Goal: Task Accomplishment & Management: Use online tool/utility

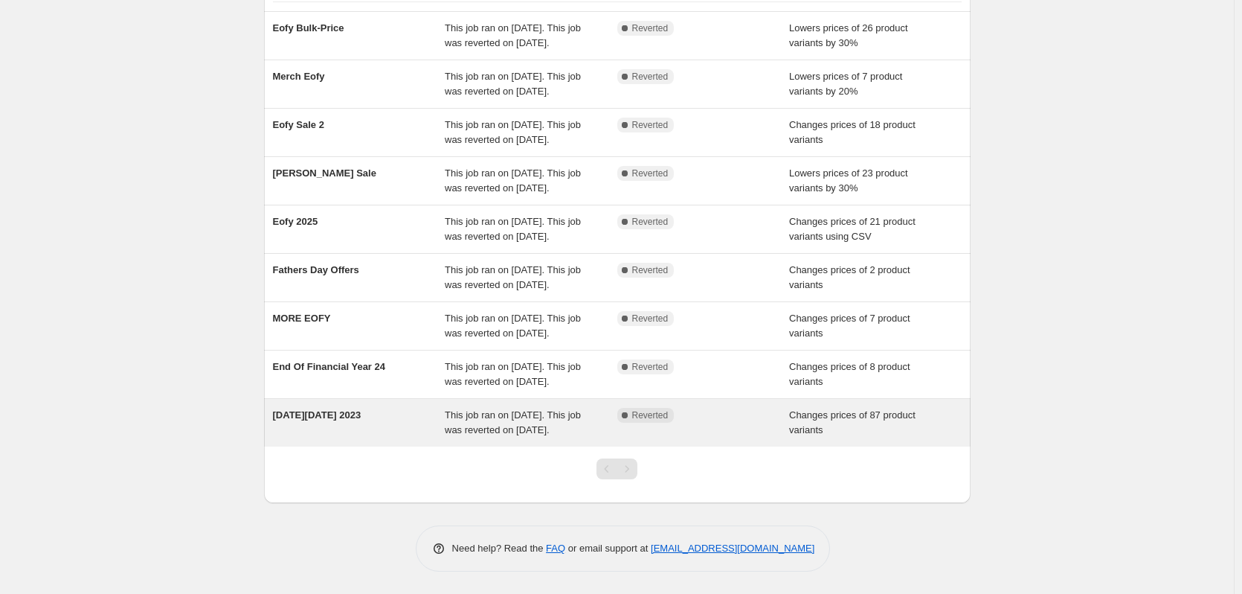
scroll to position [258, 0]
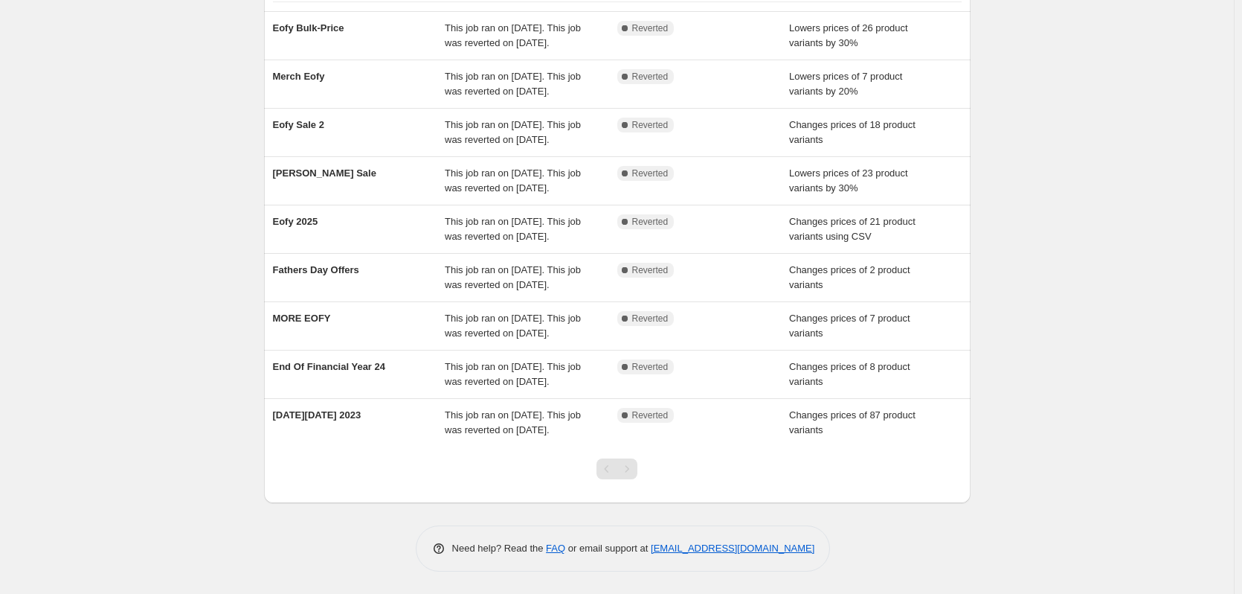
click at [616, 458] on div "Pagination" at bounding box center [607, 468] width 21 height 21
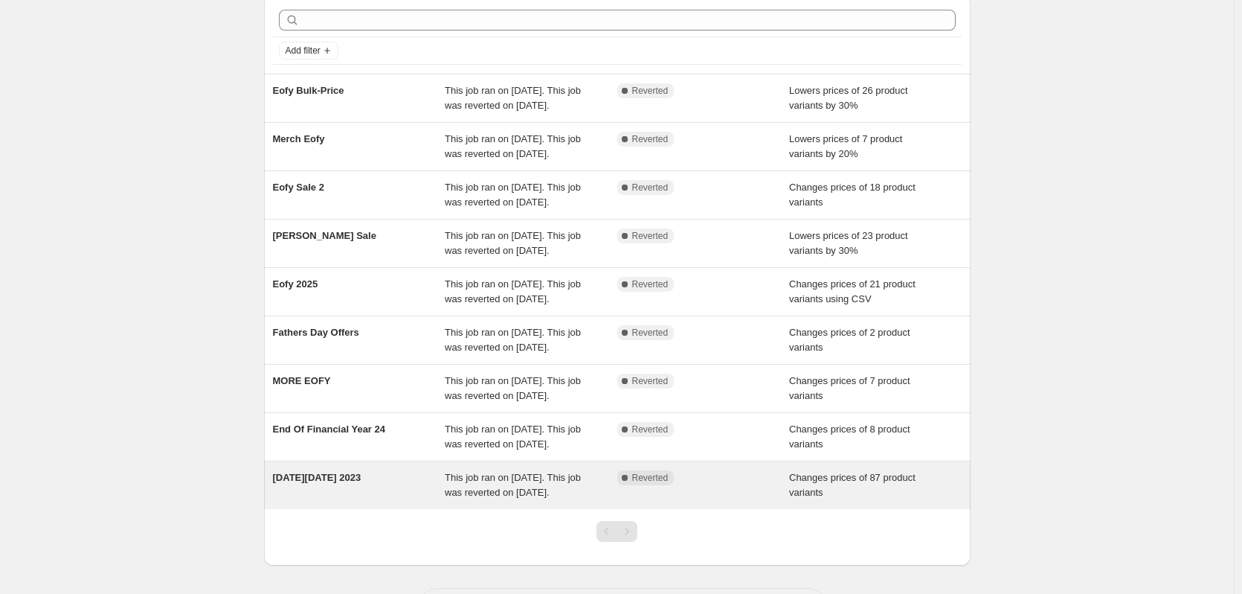
scroll to position [0, 0]
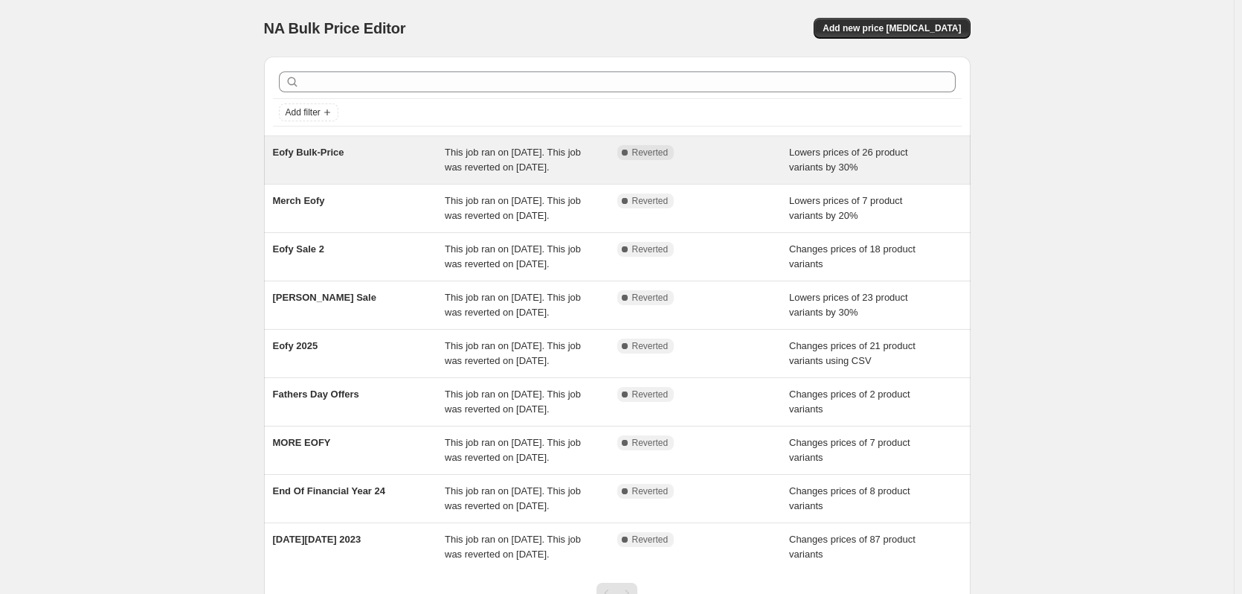
click at [622, 170] on div "Complete Reverted" at bounding box center [703, 160] width 173 height 30
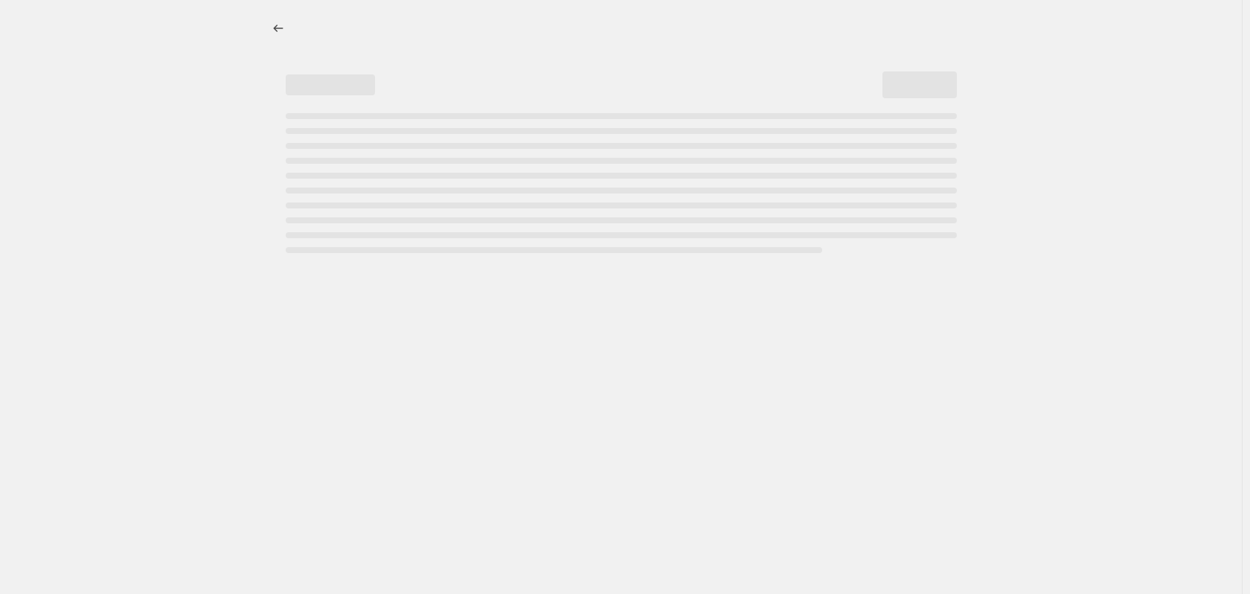
select select "percentage"
select select "tag"
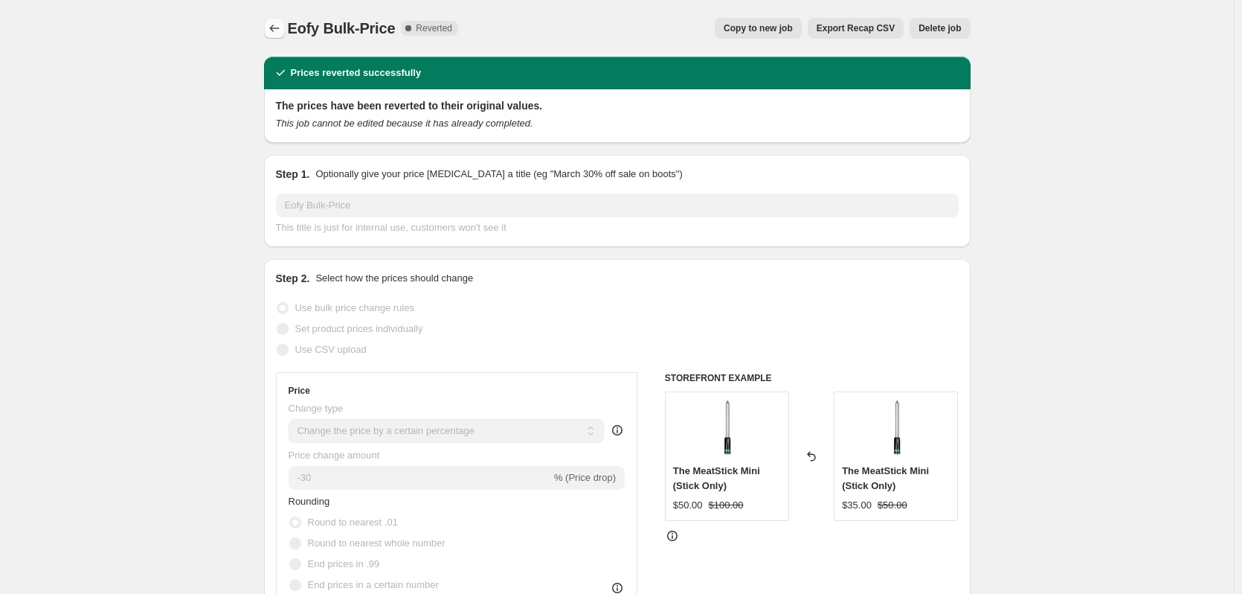
click at [267, 25] on button "Price change jobs" at bounding box center [274, 28] width 21 height 21
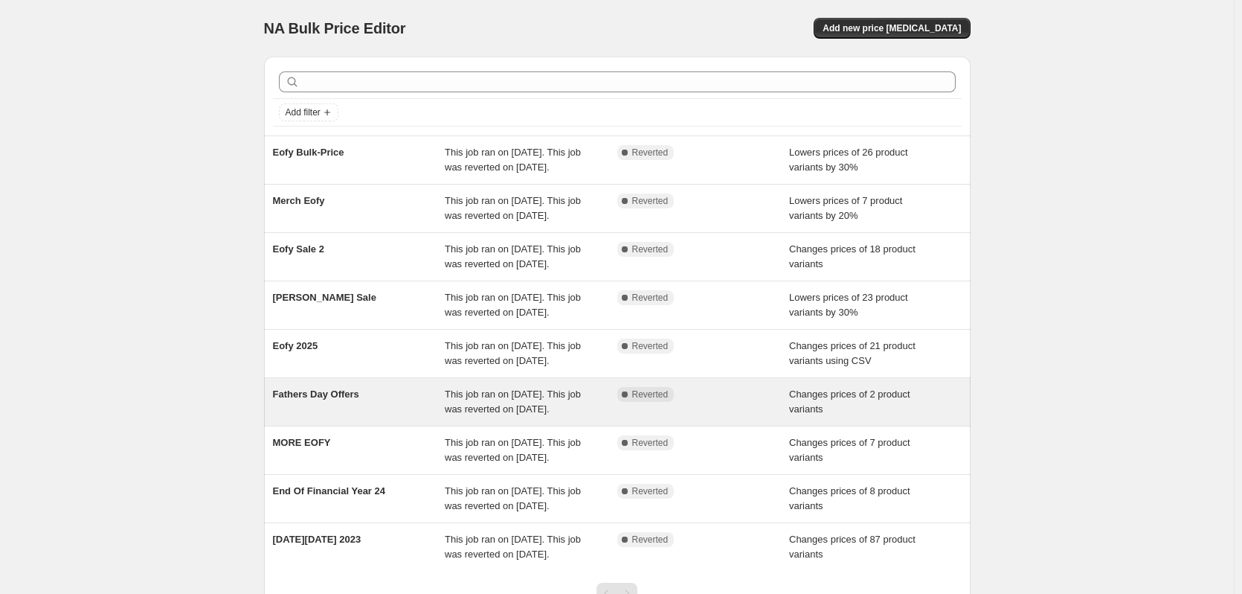
click at [496, 414] on span "This job ran on [DATE]. This job was reverted on [DATE]." at bounding box center [513, 401] width 136 height 26
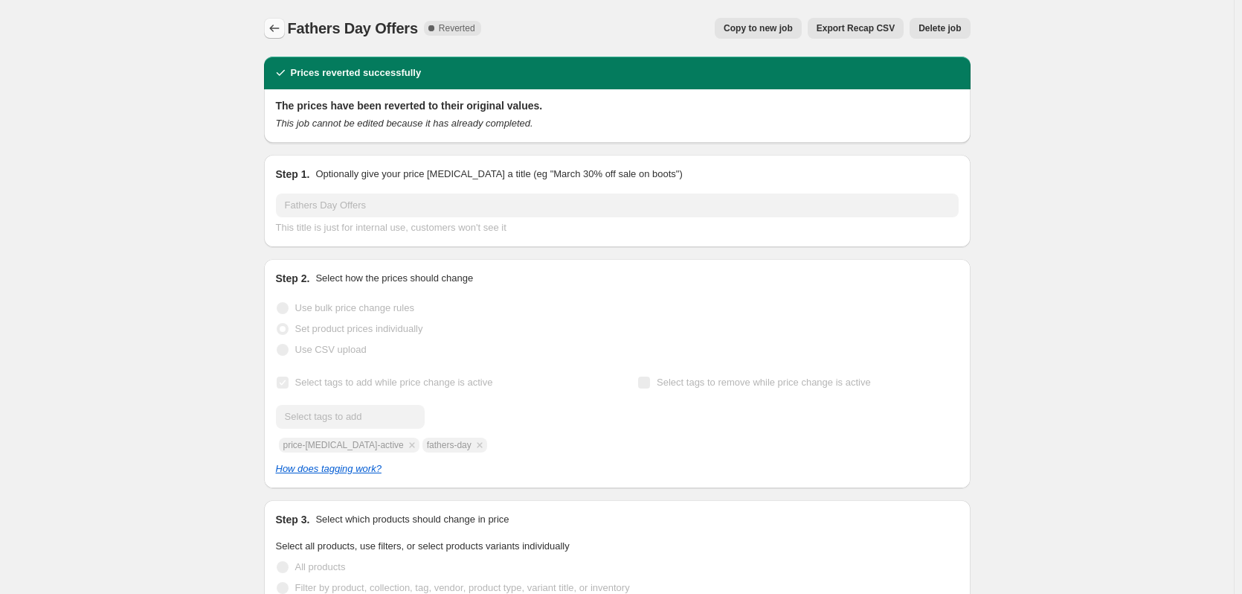
click at [279, 28] on icon "Price change jobs" at bounding box center [274, 28] width 15 height 15
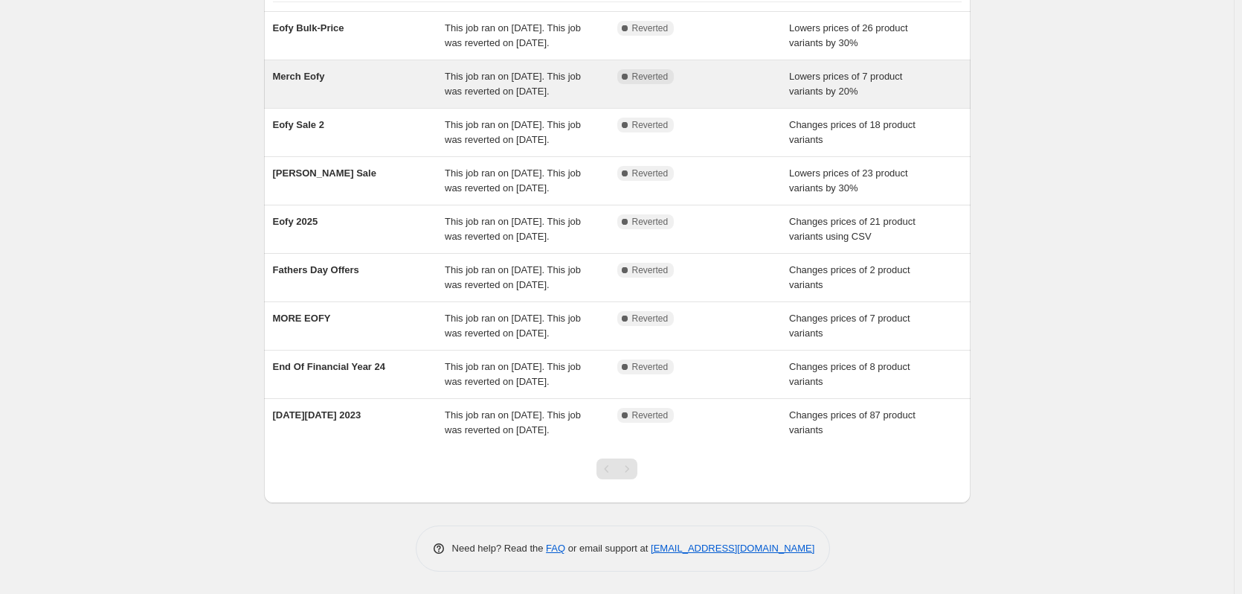
scroll to position [258, 0]
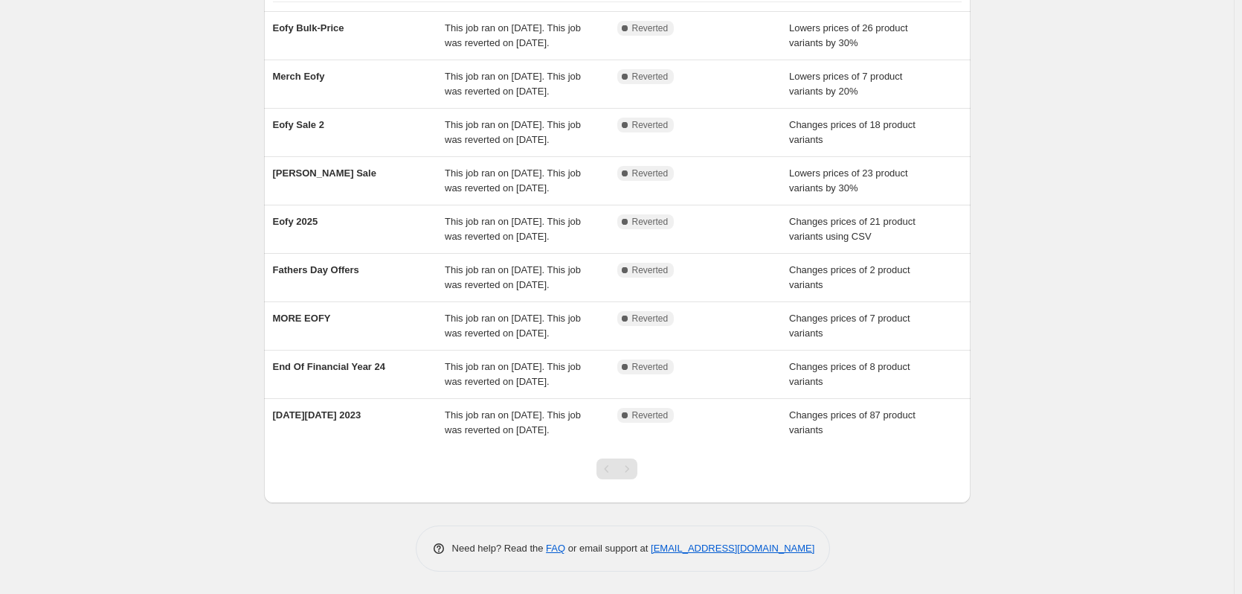
click at [636, 475] on div "Pagination" at bounding box center [627, 468] width 21 height 21
